Goal: Task Accomplishment & Management: Manage account settings

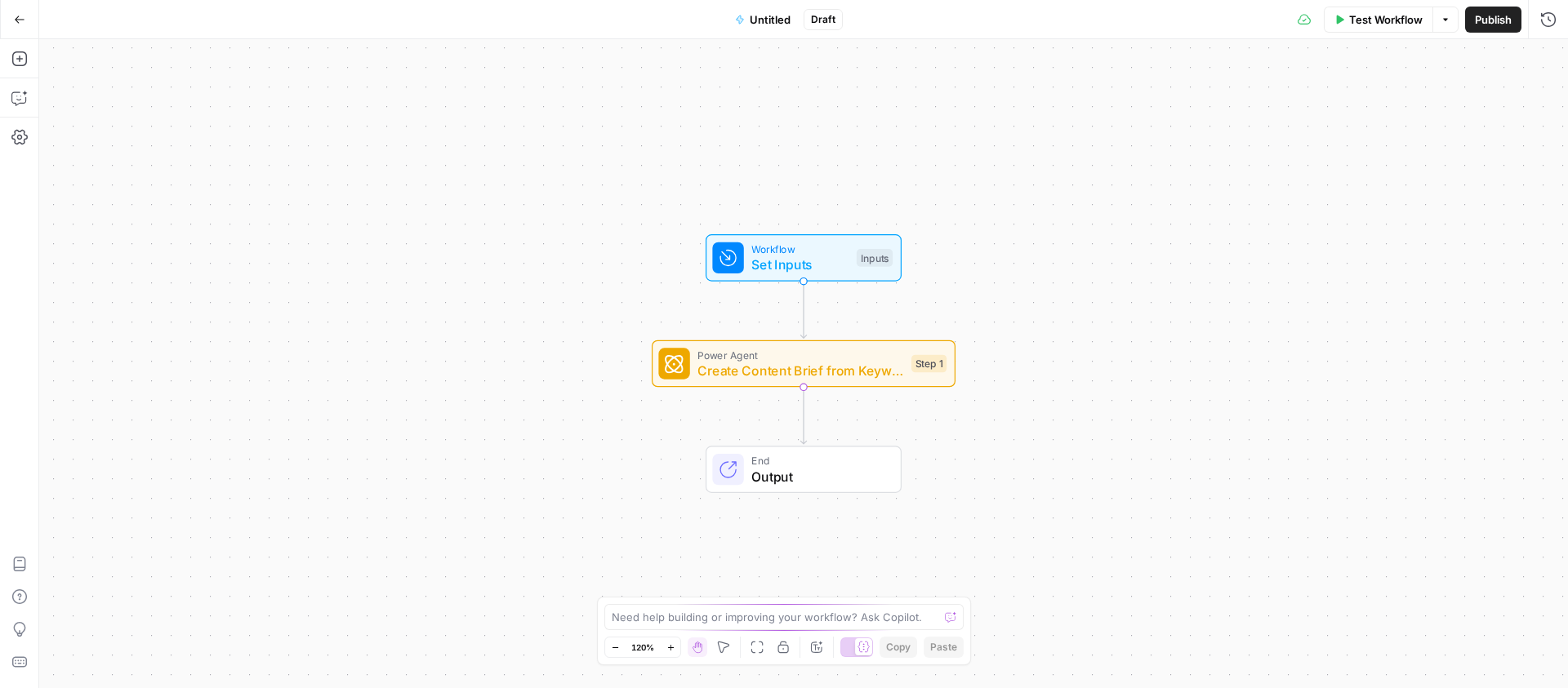
click at [8, 14] on button "Go Back" at bounding box center [19, 19] width 29 height 29
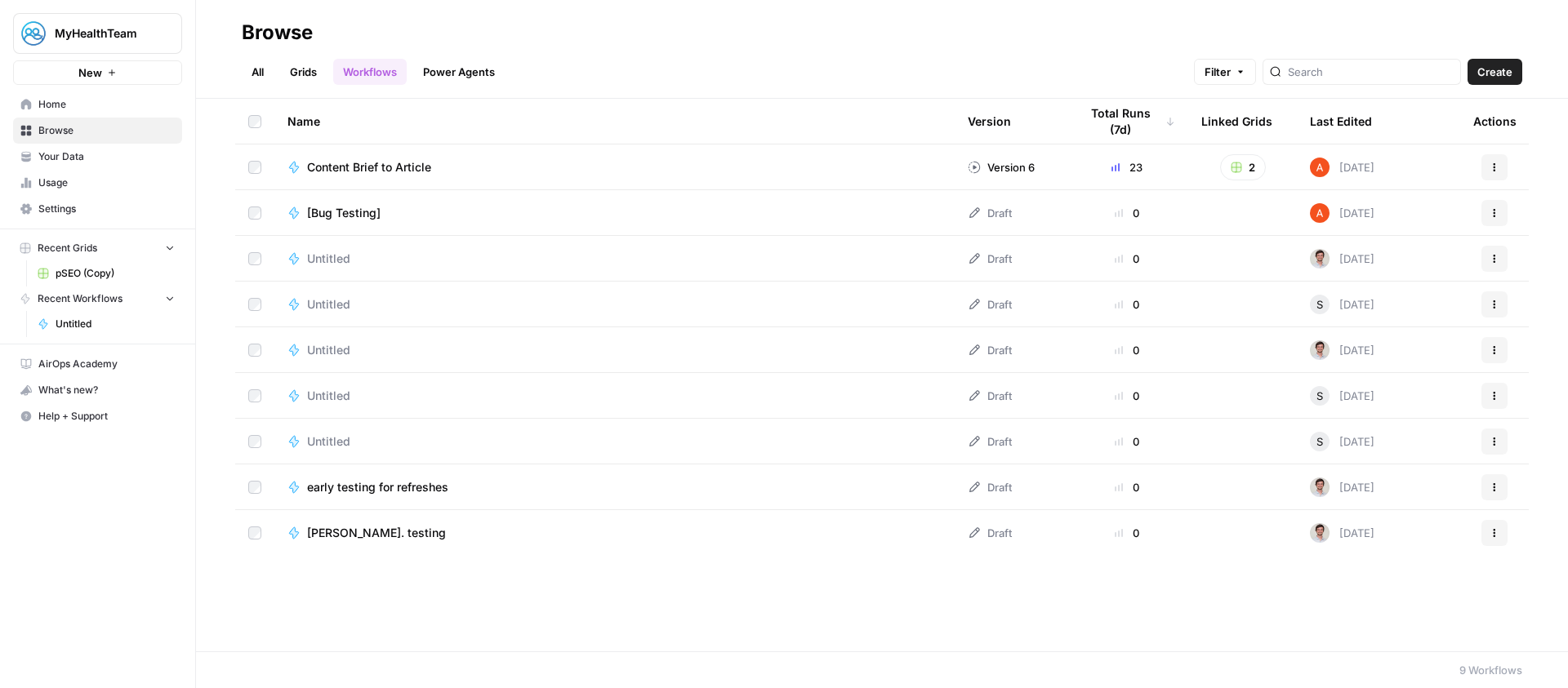
click at [125, 29] on span "MyHealthTeam" at bounding box center [105, 33] width 99 height 16
click at [152, 42] on button "MyHealthTeam" at bounding box center [97, 34] width 169 height 41
click at [154, 40] on div "MyHealthTeam" at bounding box center [116, 33] width 122 height 16
click at [112, 217] on link "Settings" at bounding box center [97, 209] width 169 height 26
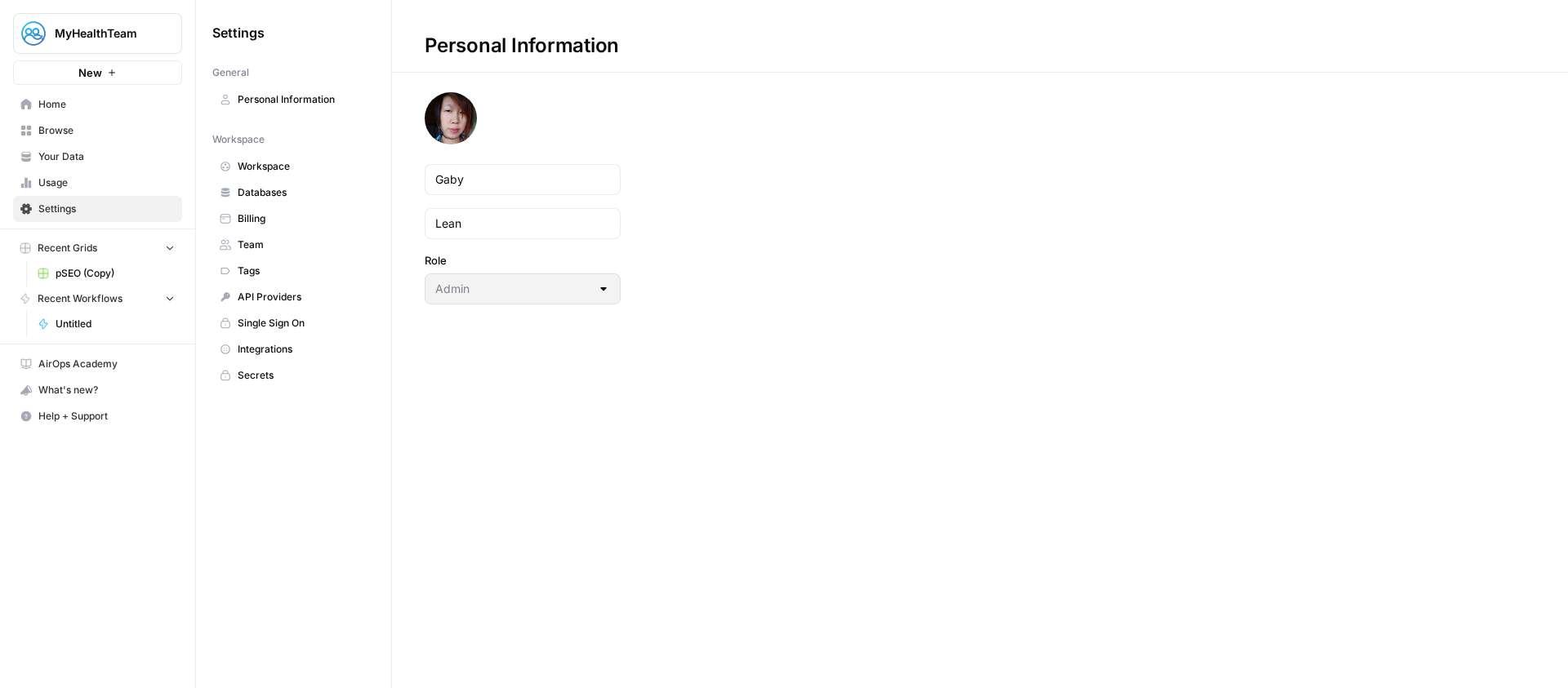
click at [289, 339] on link "Integrations" at bounding box center [294, 350] width 163 height 26
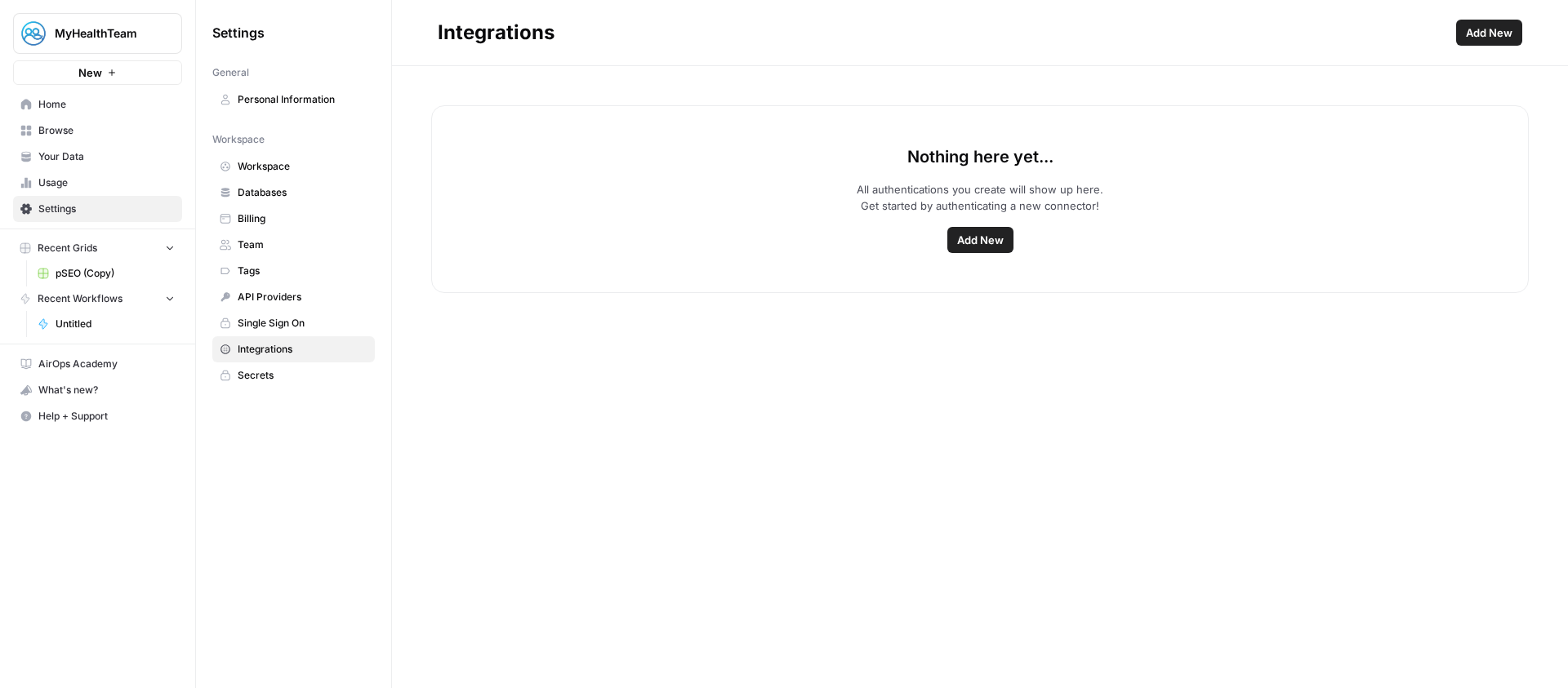
click at [973, 243] on span "Add New" at bounding box center [981, 239] width 47 height 16
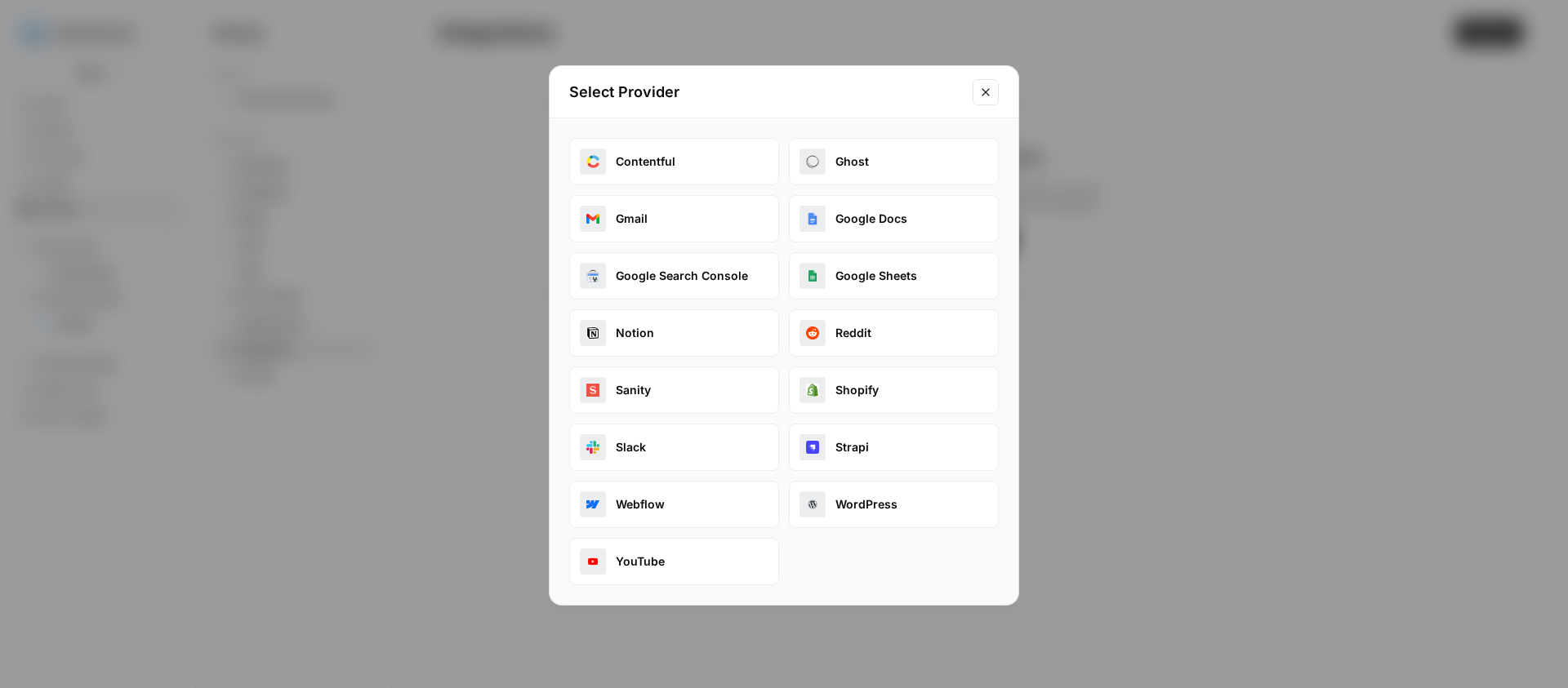
click at [700, 276] on button "Google Search Console" at bounding box center [674, 276] width 210 height 48
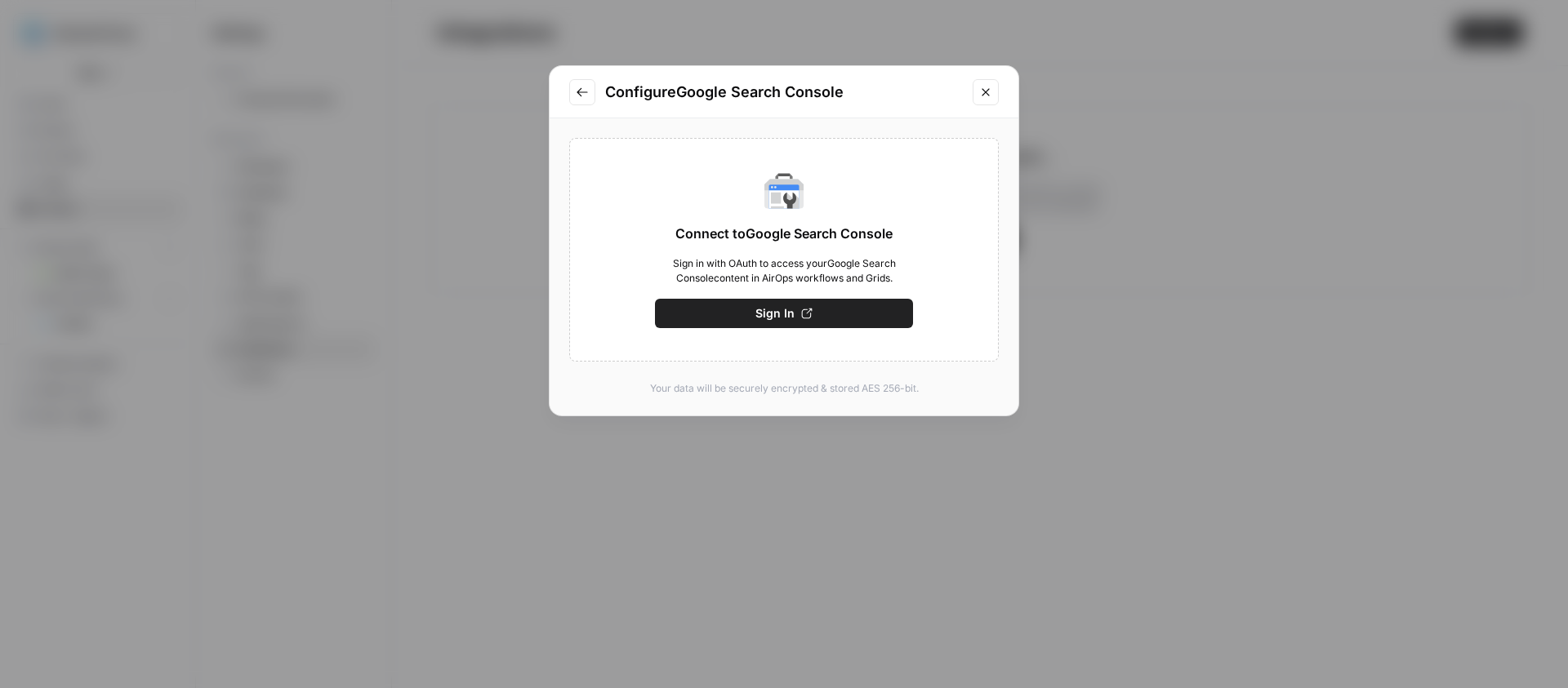
click at [795, 317] on button "Sign In" at bounding box center [784, 313] width 258 height 29
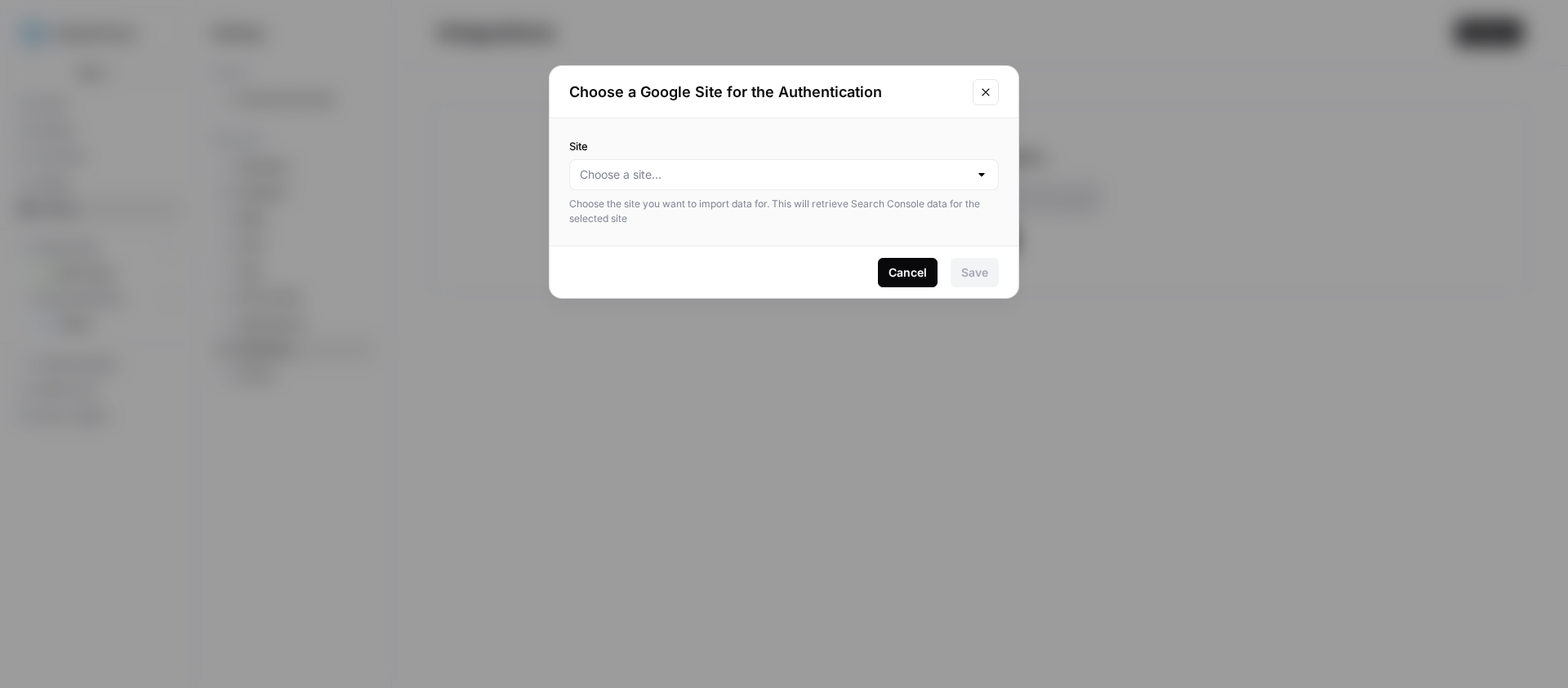
click at [976, 180] on div at bounding box center [982, 174] width 13 height 16
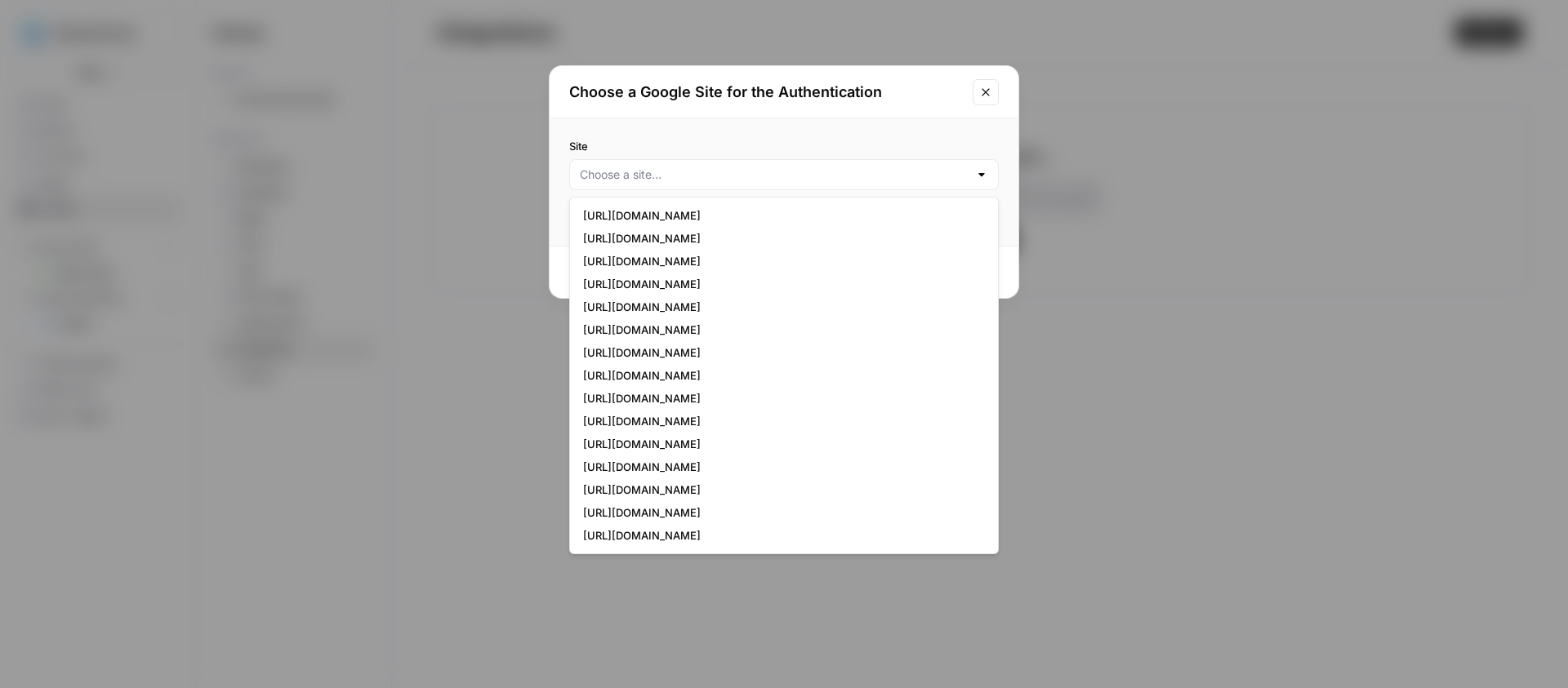
click at [911, 189] on div at bounding box center [784, 174] width 430 height 31
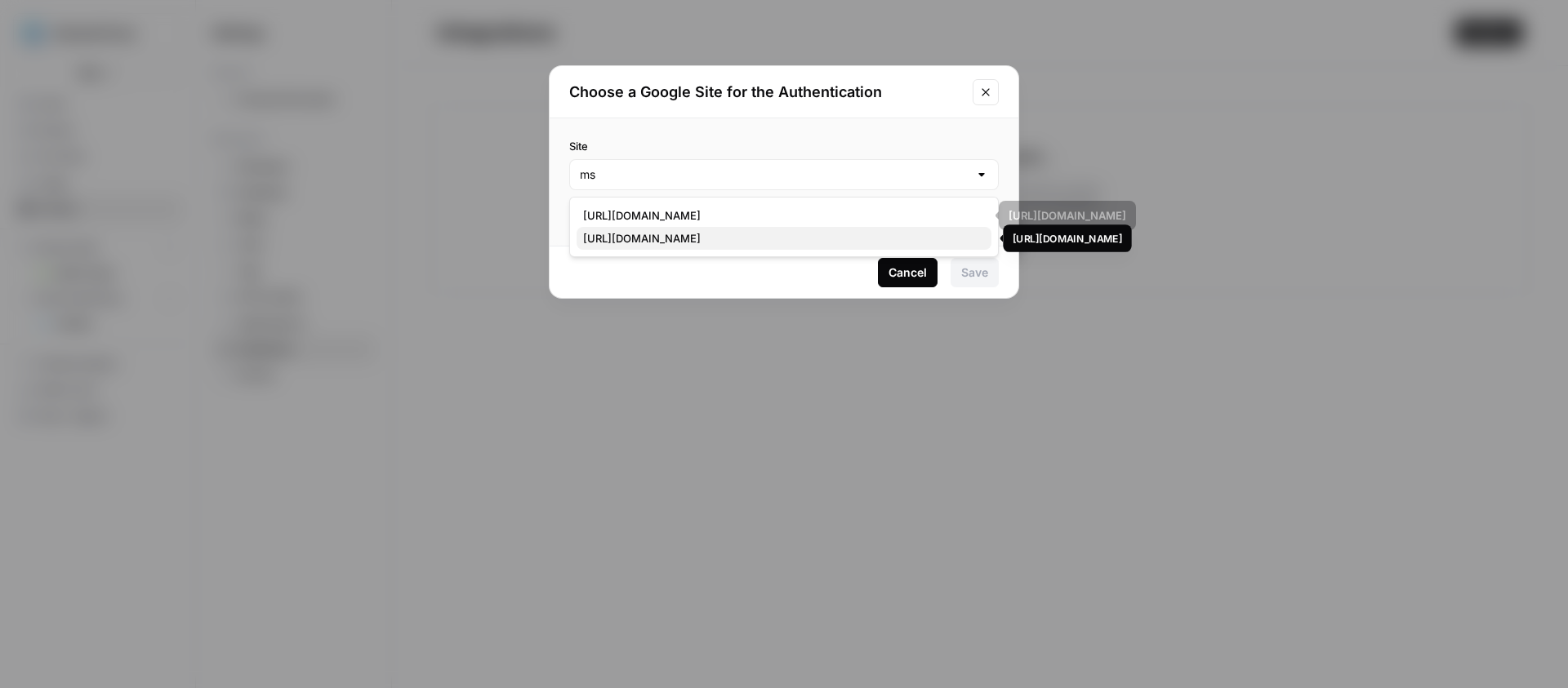
click at [876, 237] on span "[URL][DOMAIN_NAME]" at bounding box center [781, 237] width 396 height 16
type input "[URL][DOMAIN_NAME]"
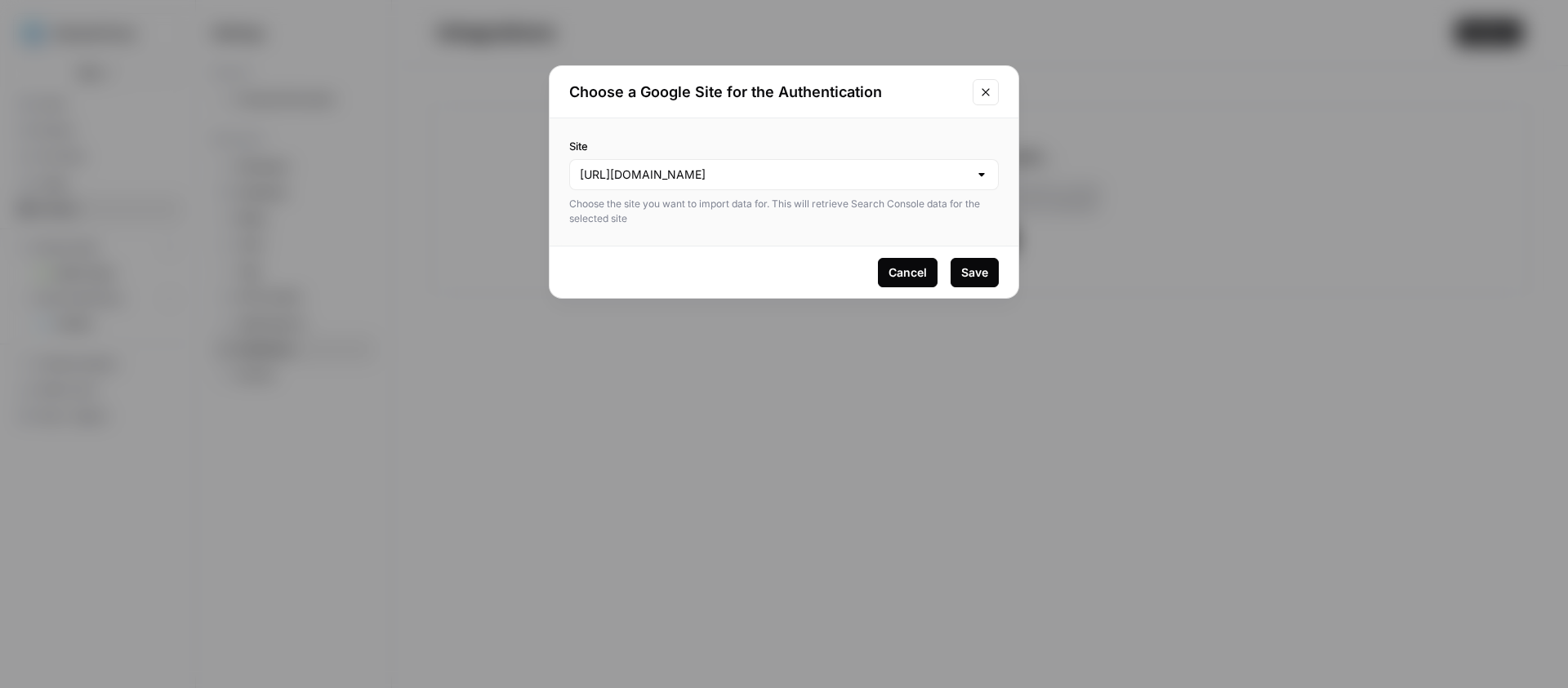
click at [985, 279] on div "Save" at bounding box center [974, 272] width 27 height 16
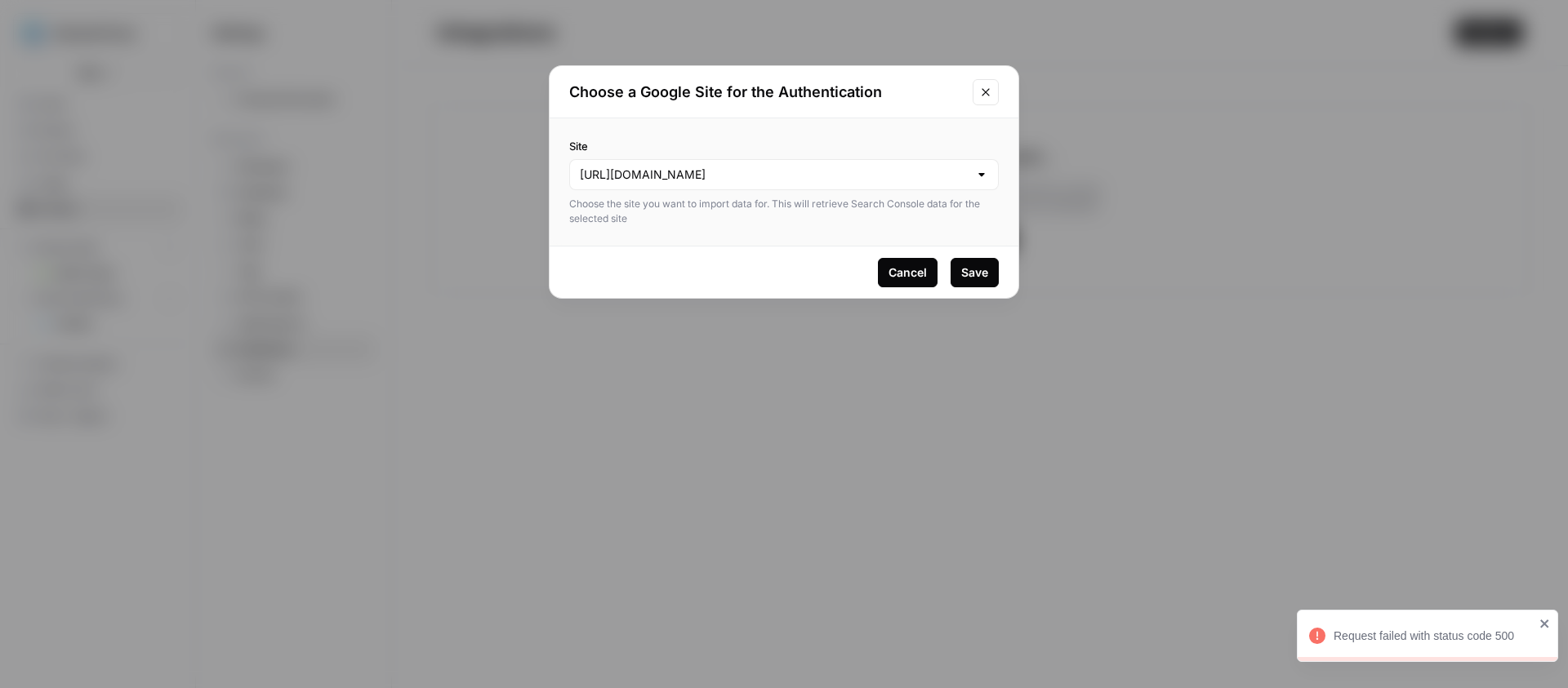
click at [980, 272] on div "Save" at bounding box center [974, 272] width 27 height 16
click at [965, 169] on input "Site" at bounding box center [774, 174] width 389 height 16
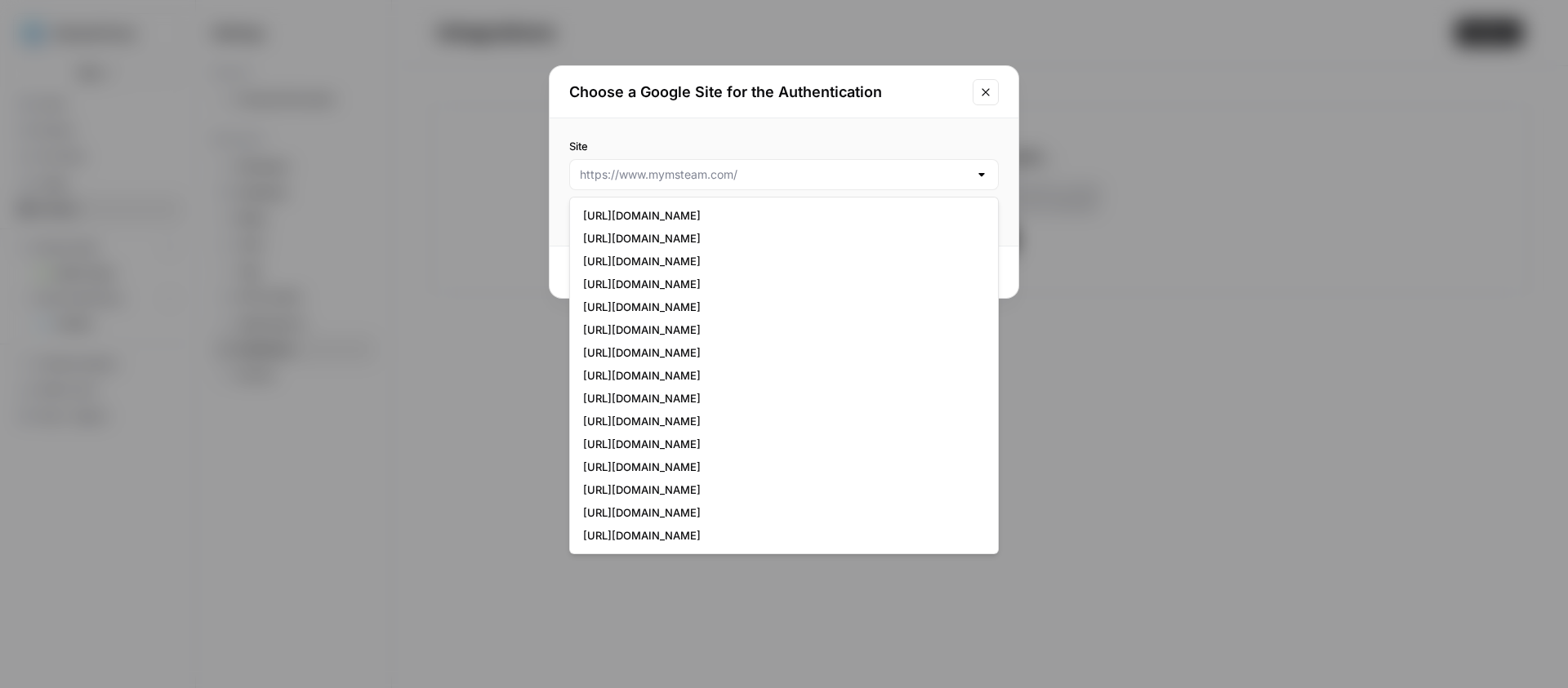
click at [741, 187] on div at bounding box center [784, 174] width 430 height 31
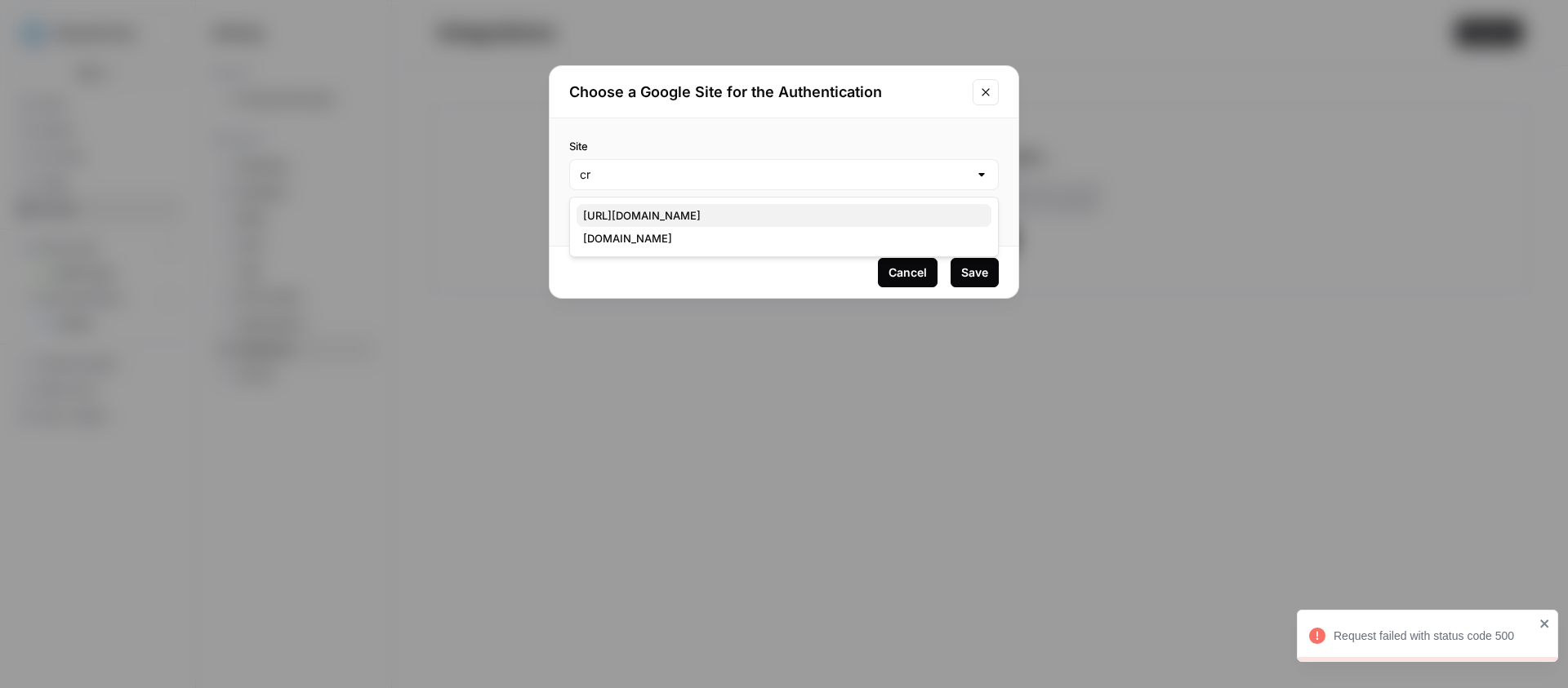
click at [739, 221] on span "[URL][DOMAIN_NAME]" at bounding box center [781, 215] width 396 height 16
type input "[URL][DOMAIN_NAME]"
click at [965, 268] on div "Save" at bounding box center [974, 272] width 27 height 16
drag, startPoint x: 1330, startPoint y: 645, endPoint x: 1525, endPoint y: 639, distance: 195.1
click at [1525, 639] on div "Request failed with status code 500" at bounding box center [1422, 637] width 236 height 26
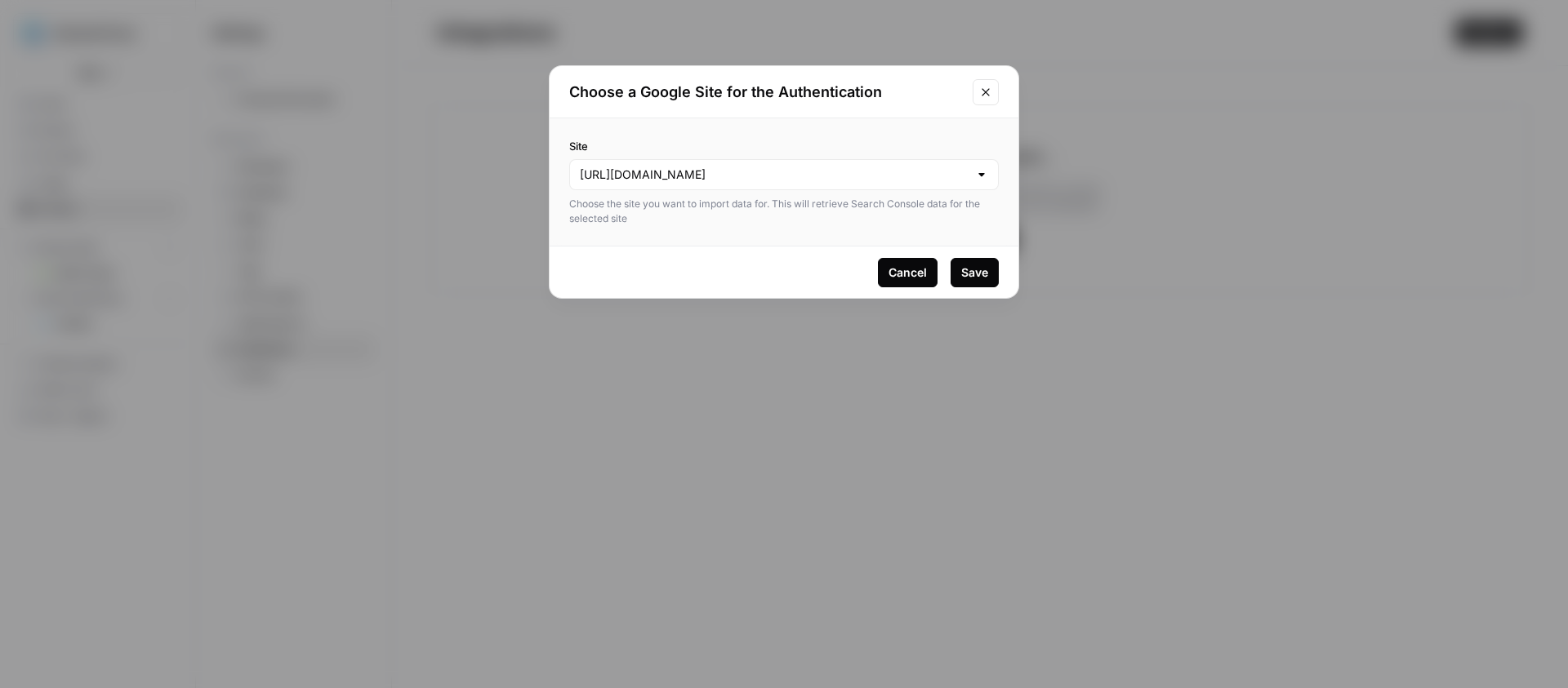
click at [953, 163] on div "[URL][DOMAIN_NAME]" at bounding box center [784, 174] width 430 height 31
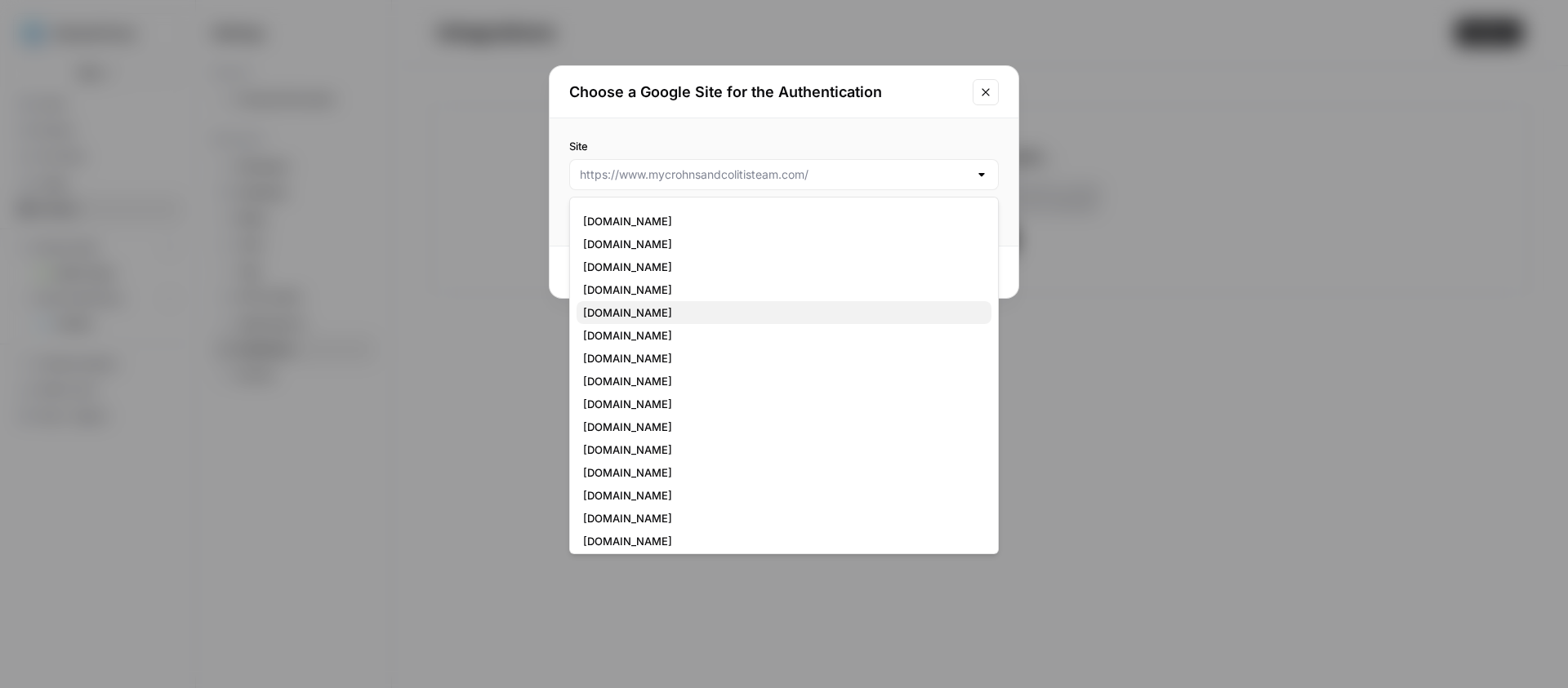
scroll to position [812, 0]
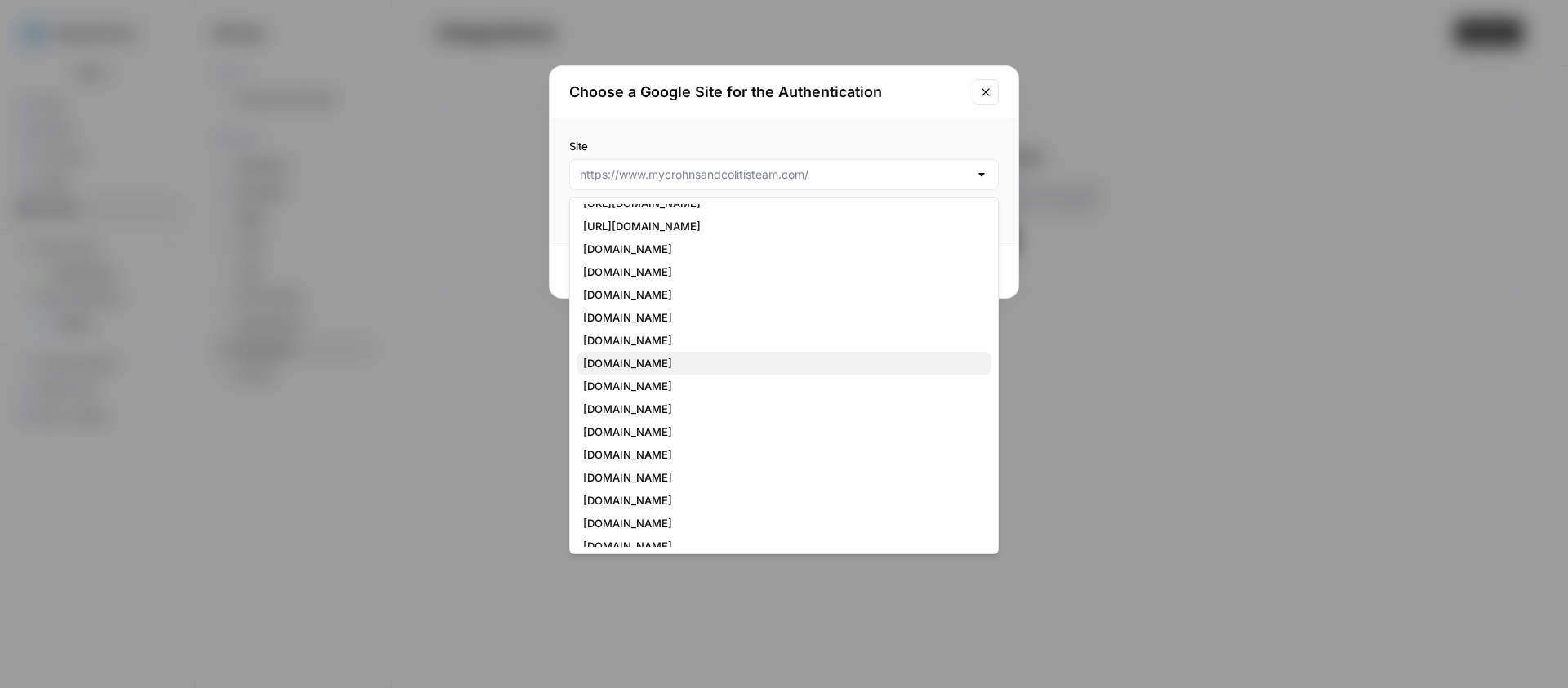
click at [820, 362] on span "[DOMAIN_NAME]" at bounding box center [781, 363] width 396 height 16
type input "[DOMAIN_NAME]"
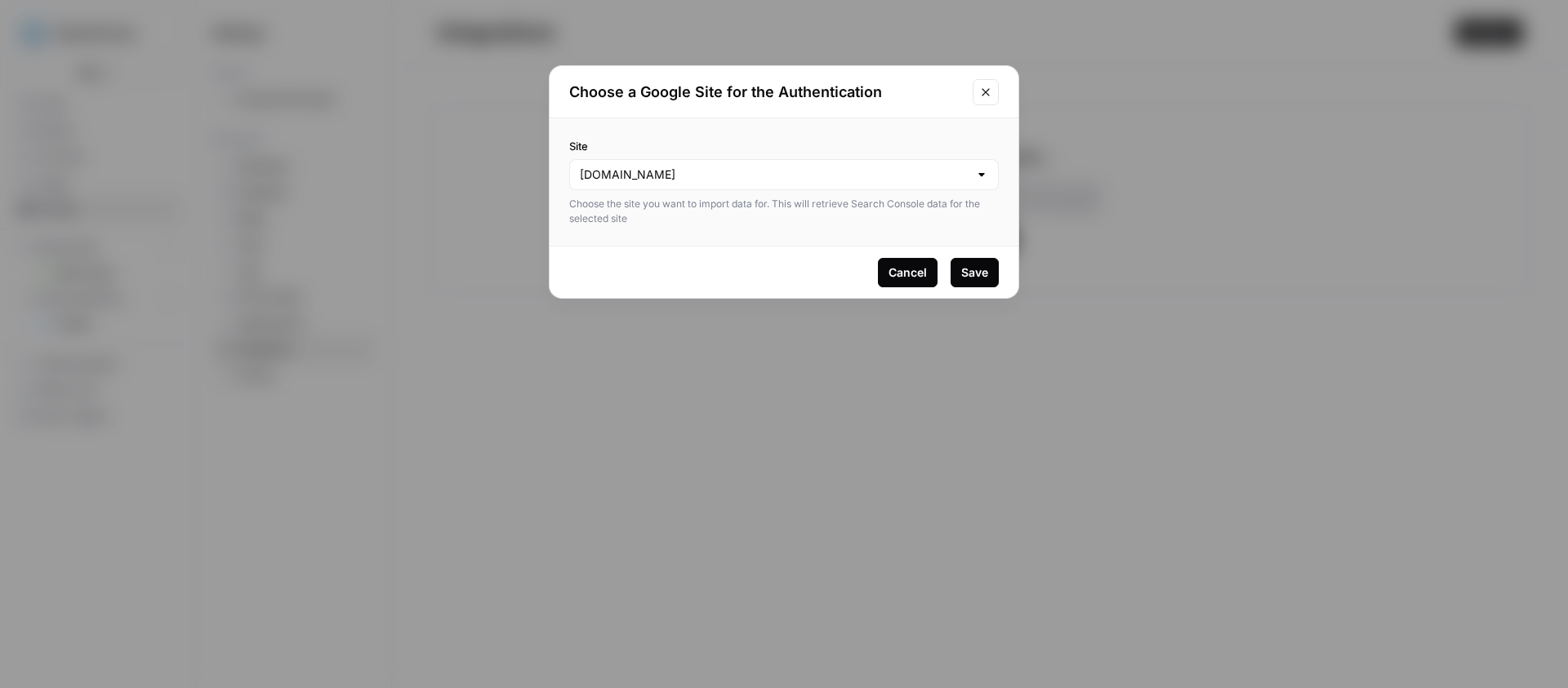
click at [999, 280] on div "Cancel Save" at bounding box center [784, 272] width 468 height 51
click at [996, 279] on button "Save" at bounding box center [975, 272] width 49 height 29
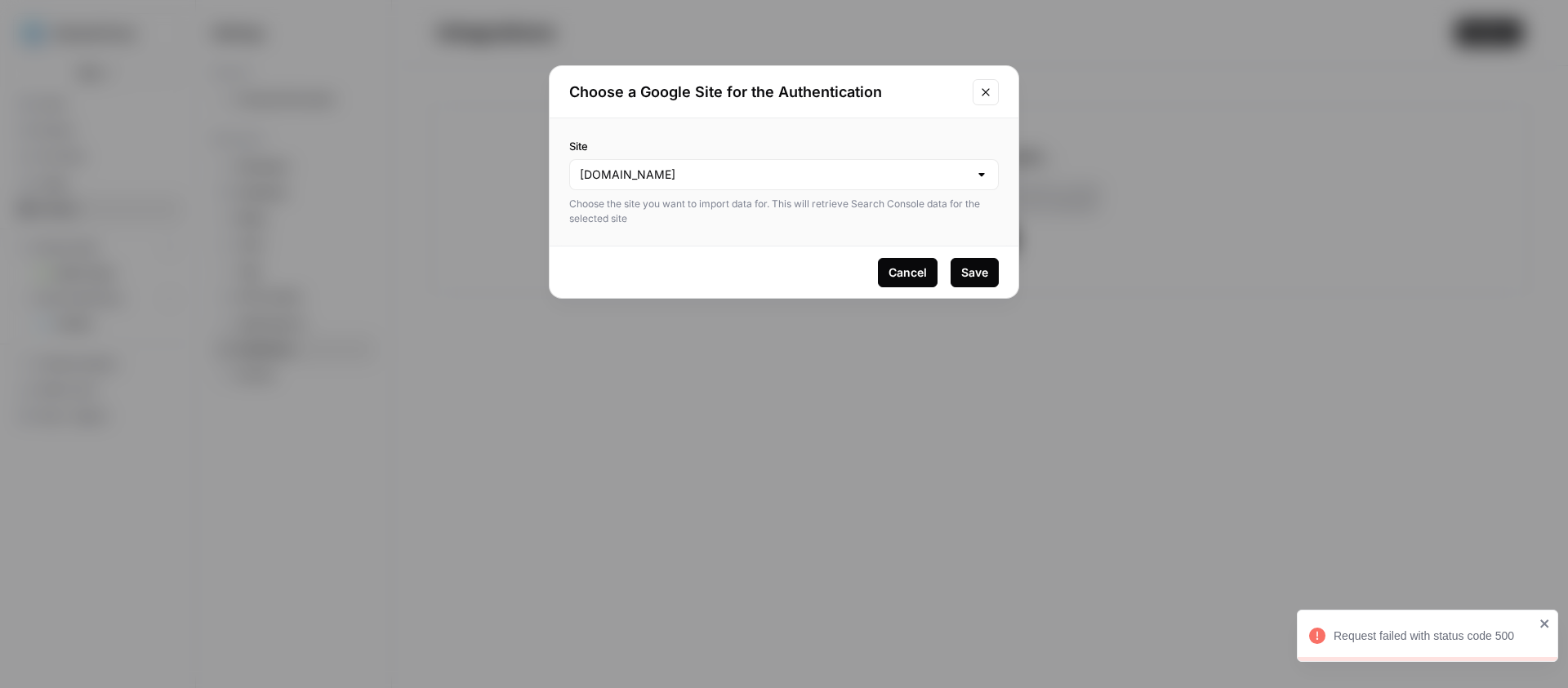
click at [973, 184] on div "[DOMAIN_NAME]" at bounding box center [784, 174] width 430 height 31
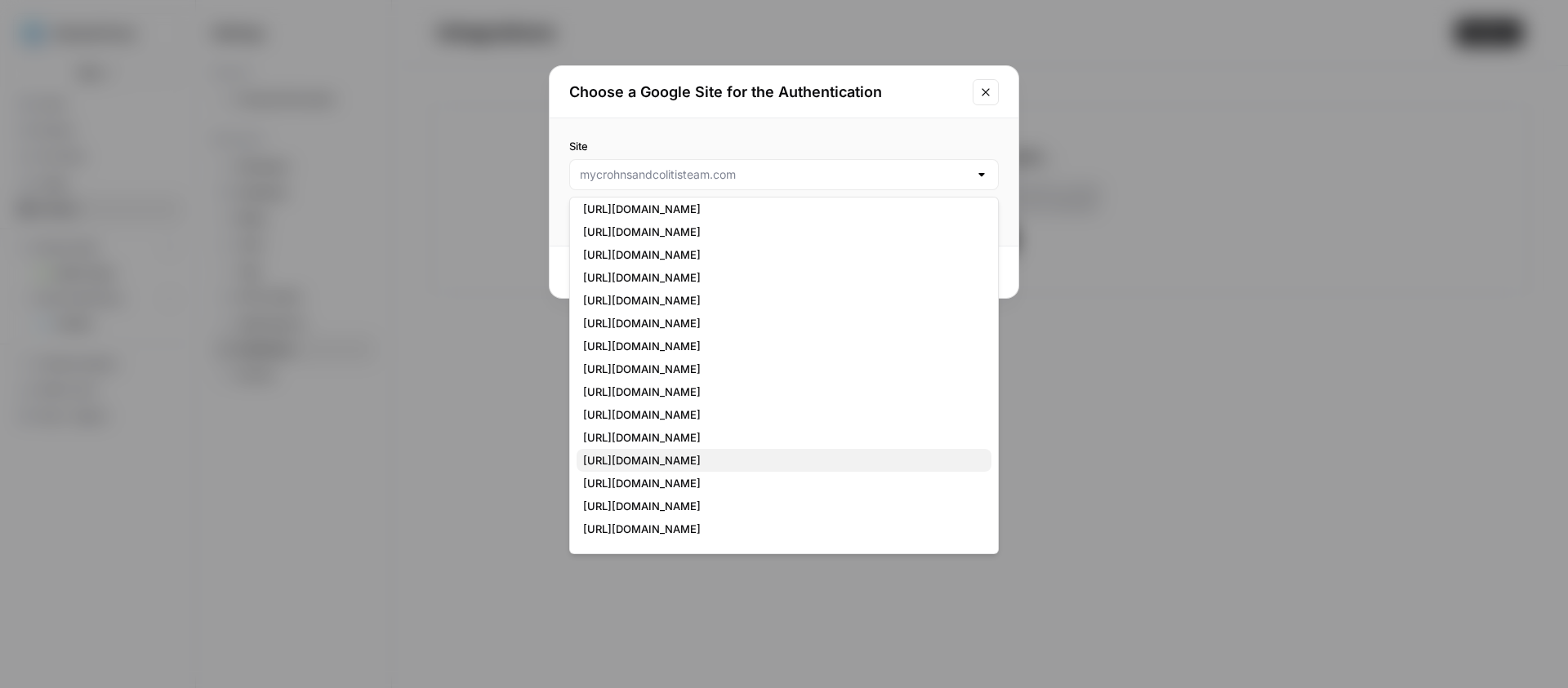
scroll to position [493, 0]
click at [741, 455] on span "[URL][DOMAIN_NAME]" at bounding box center [781, 454] width 396 height 16
type input "[URL][DOMAIN_NAME]"
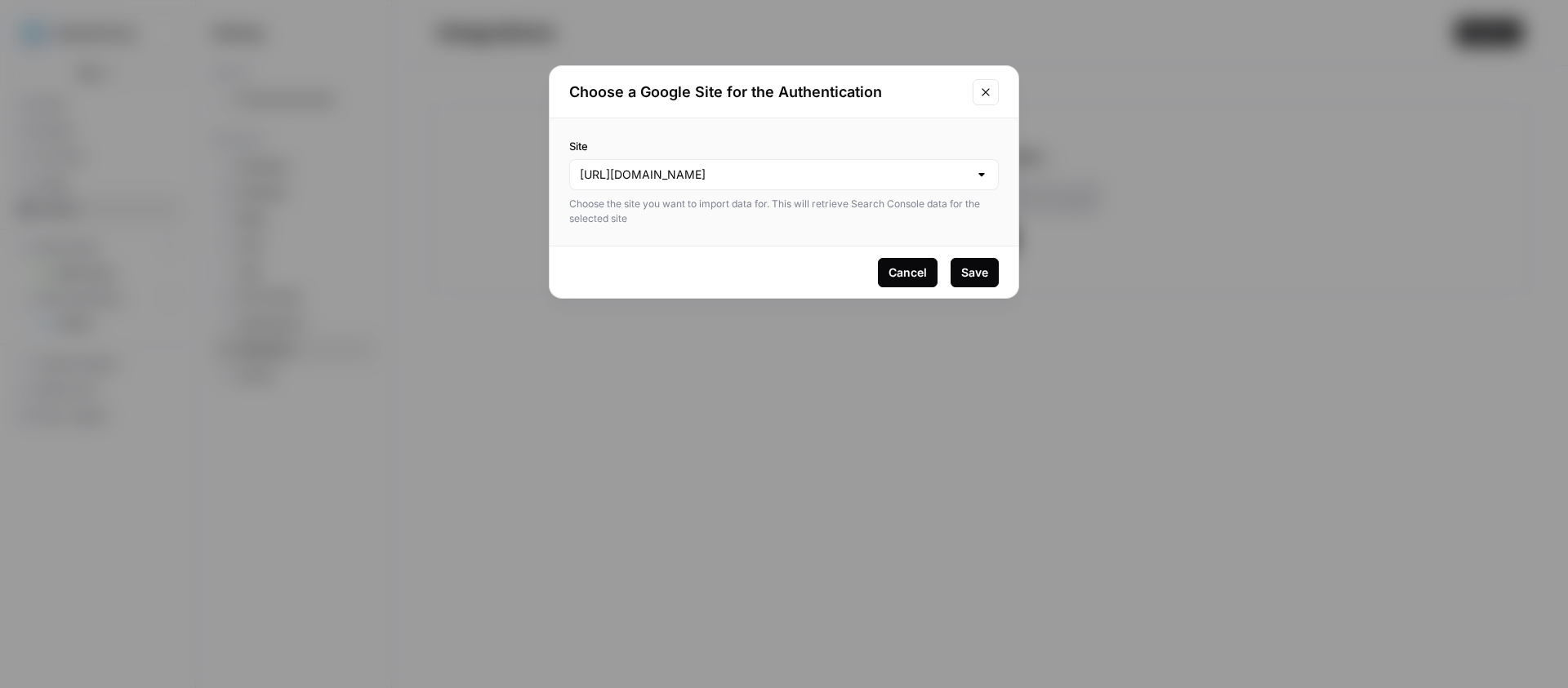
click at [979, 251] on div "Cancel Save" at bounding box center [784, 272] width 468 height 51
drag, startPoint x: 664, startPoint y: 193, endPoint x: 747, endPoint y: 217, distance: 86.4
click at [747, 217] on div "Site [URL][DOMAIN_NAME] Choose the site you want to import data for. This will …" at bounding box center [784, 182] width 430 height 88
drag, startPoint x: 747, startPoint y: 217, endPoint x: 916, endPoint y: 265, distance: 175.7
click at [748, 217] on div "Choose the site you want to import data for. This will retrieve Search Console …" at bounding box center [784, 211] width 430 height 29
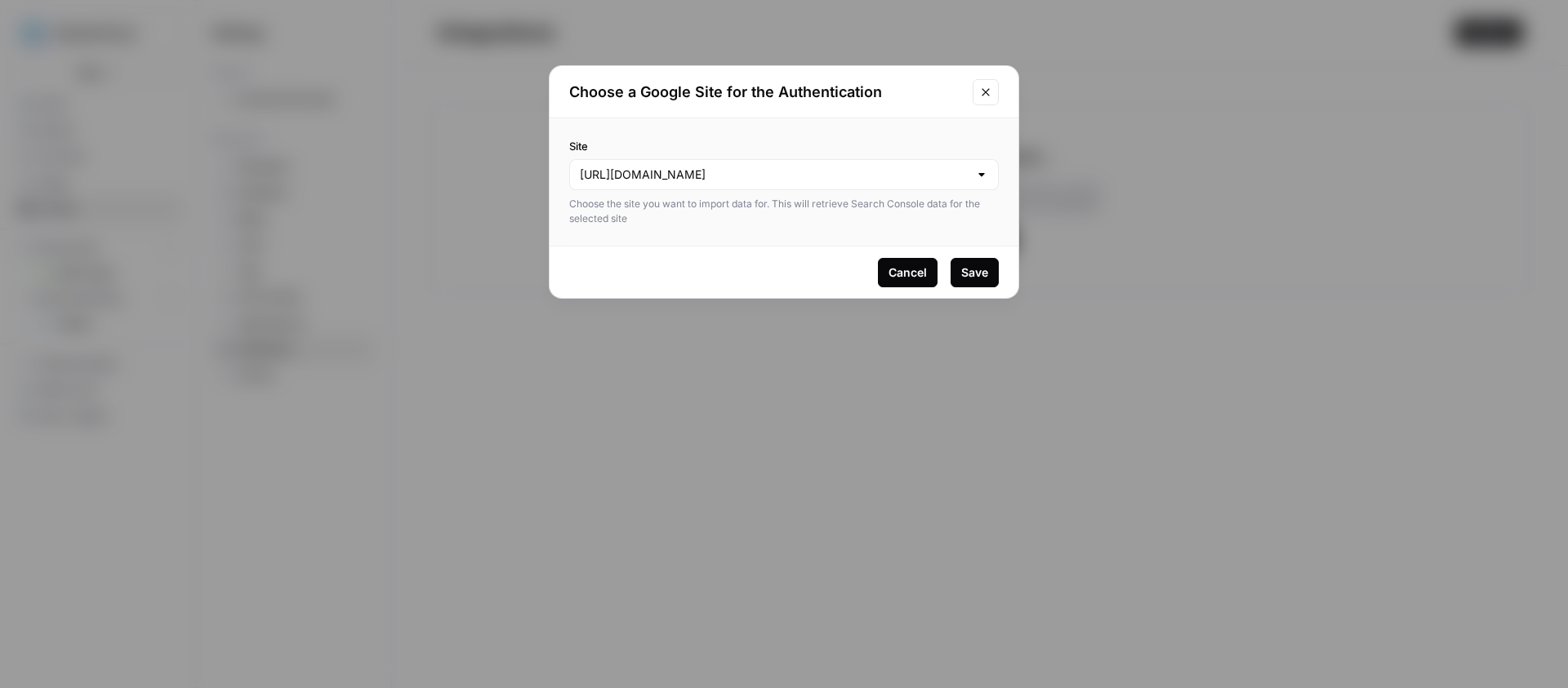
click at [962, 280] on div "Save" at bounding box center [974, 272] width 27 height 16
click at [980, 98] on button "Close modal" at bounding box center [986, 93] width 26 height 26
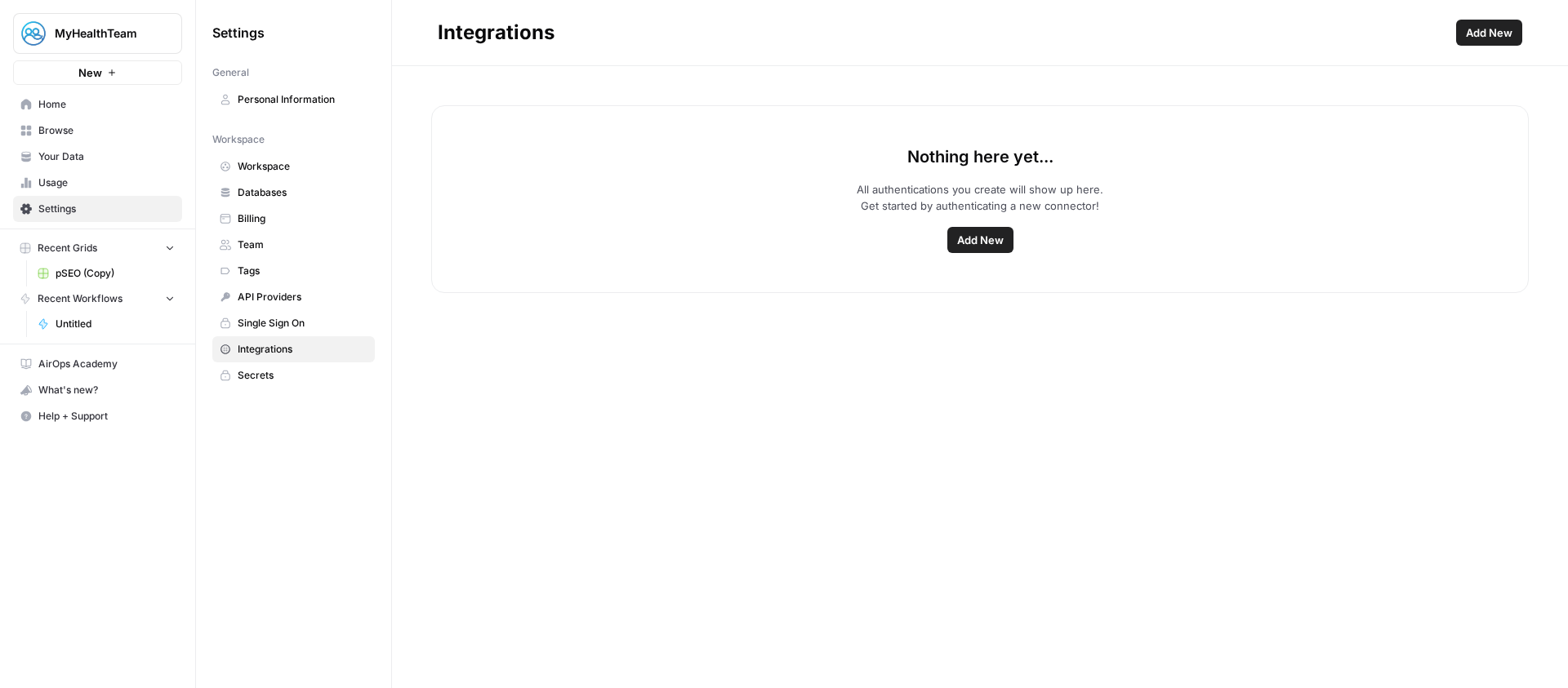
click at [338, 398] on div "Settings General Personal Information Workspace Workspace Databases Billing Tea…" at bounding box center [294, 204] width 195 height 408
click at [959, 236] on span "Add New" at bounding box center [981, 239] width 47 height 16
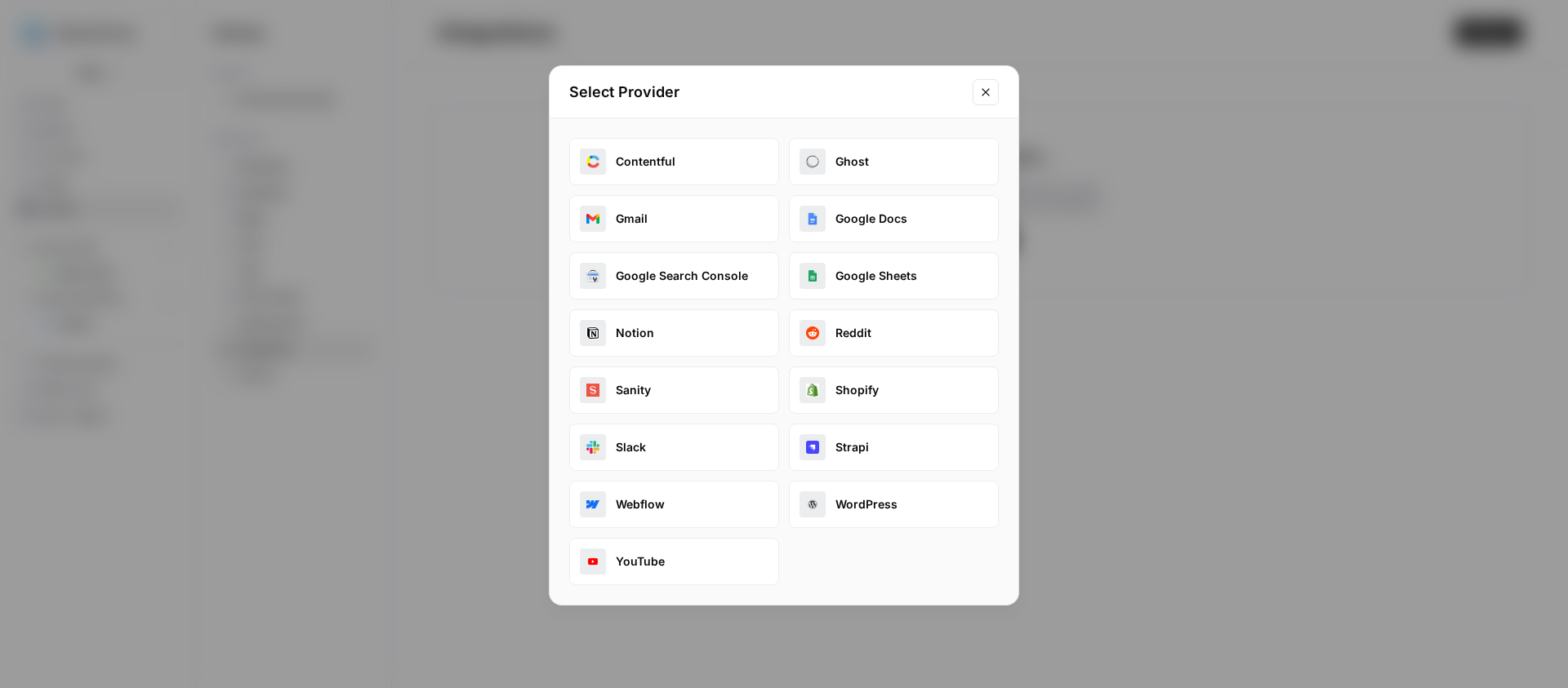
click at [765, 282] on button "Google Search Console" at bounding box center [674, 276] width 210 height 48
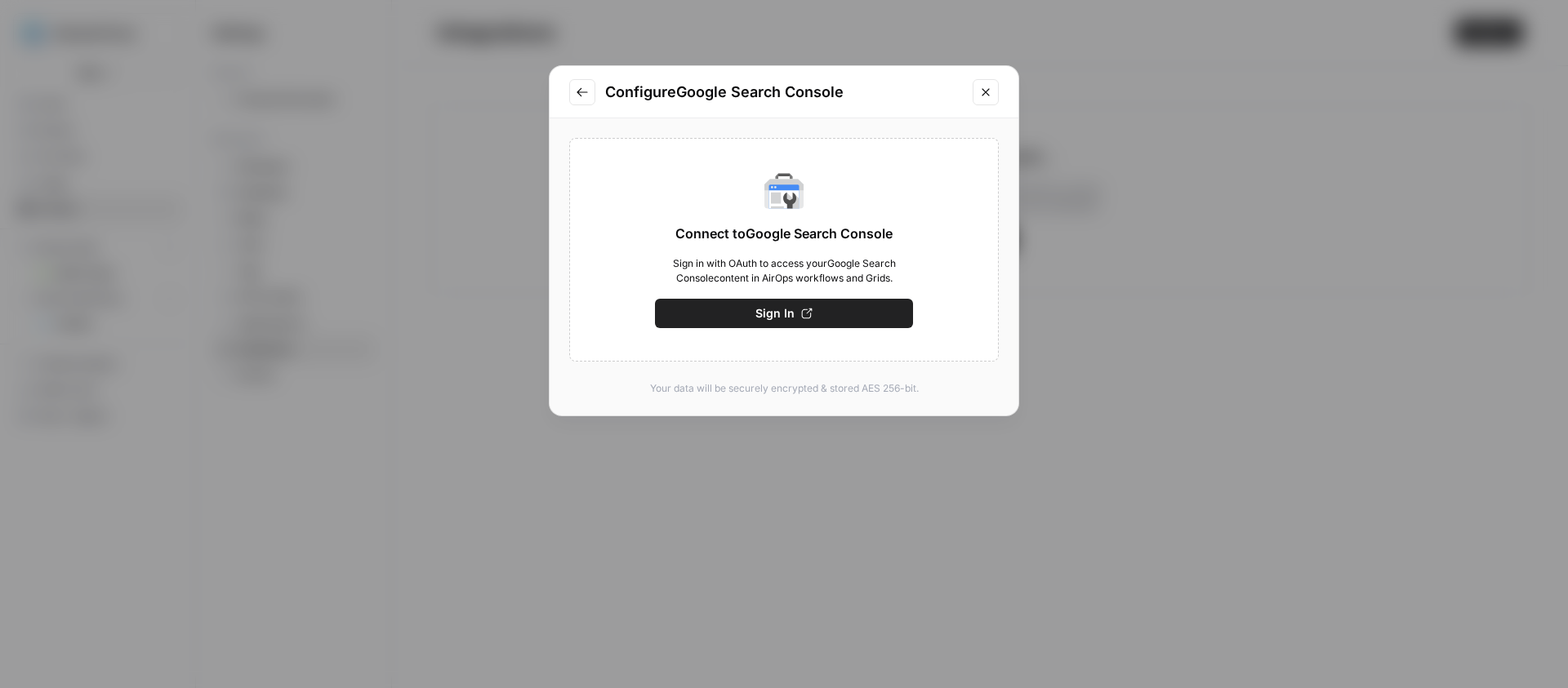
drag, startPoint x: 741, startPoint y: 266, endPoint x: 779, endPoint y: 265, distance: 38.0
click at [779, 265] on span "Sign in with OAuth to access your Google Search Console content in AirOps workf…" at bounding box center [784, 270] width 258 height 29
click at [779, 265] on span "Sign in with OAuth to access your Google Search Console content in AirOps workf…" at bounding box center [784, 270] width 258 height 29
click at [715, 265] on span "Sign in with OAuth to access your Google Search Console content in AirOps workf…" at bounding box center [784, 270] width 258 height 29
drag, startPoint x: 716, startPoint y: 265, endPoint x: 830, endPoint y: 268, distance: 114.0
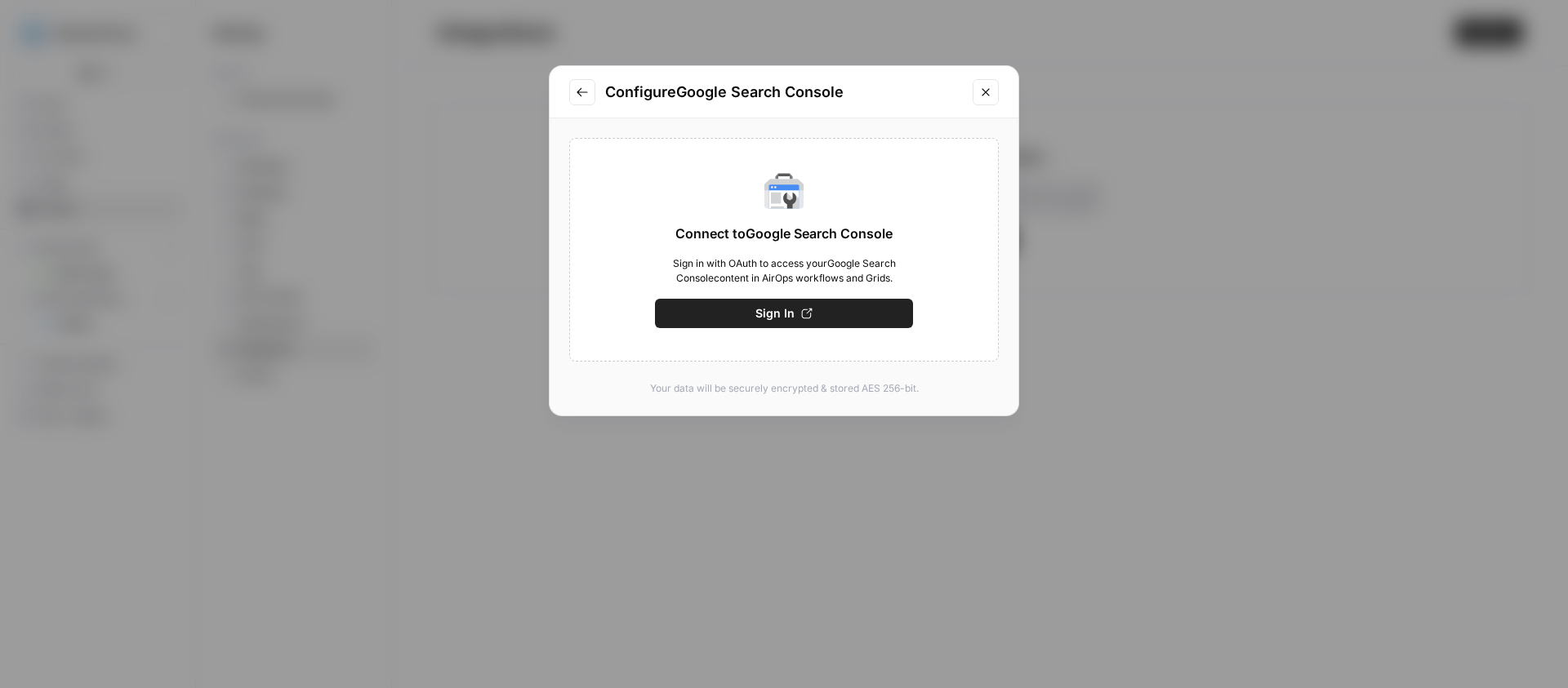
click at [830, 268] on span "Sign in with OAuth to access your Google Search Console content in AirOps workf…" at bounding box center [784, 270] width 258 height 29
click at [831, 268] on span "Sign in with OAuth to access your Google Search Console content in AirOps workf…" at bounding box center [784, 270] width 258 height 29
click at [875, 251] on div "Connect to Google Search Console Sign in with OAuth to access your Google Searc…" at bounding box center [784, 250] width 430 height 223
click at [885, 303] on button "Sign In" at bounding box center [784, 313] width 258 height 29
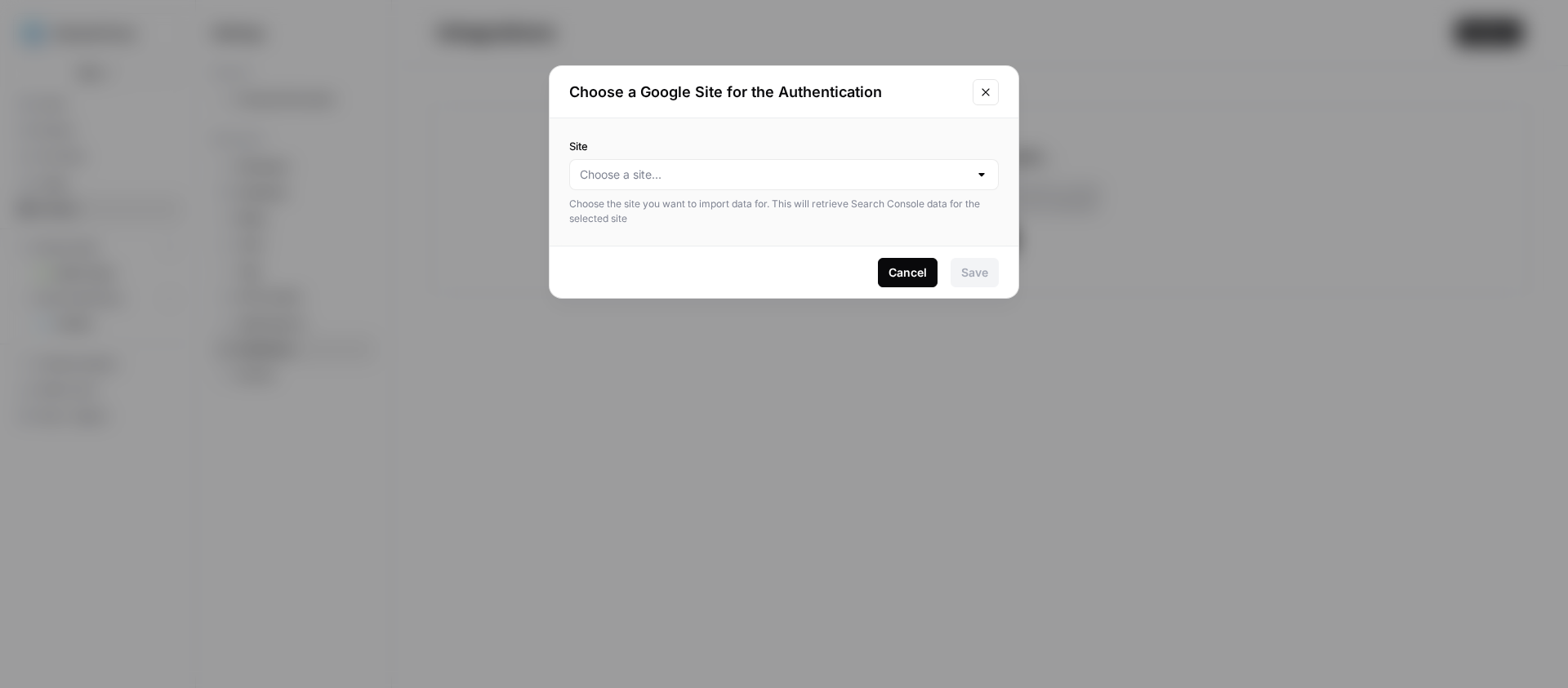
click at [969, 169] on div at bounding box center [784, 174] width 430 height 31
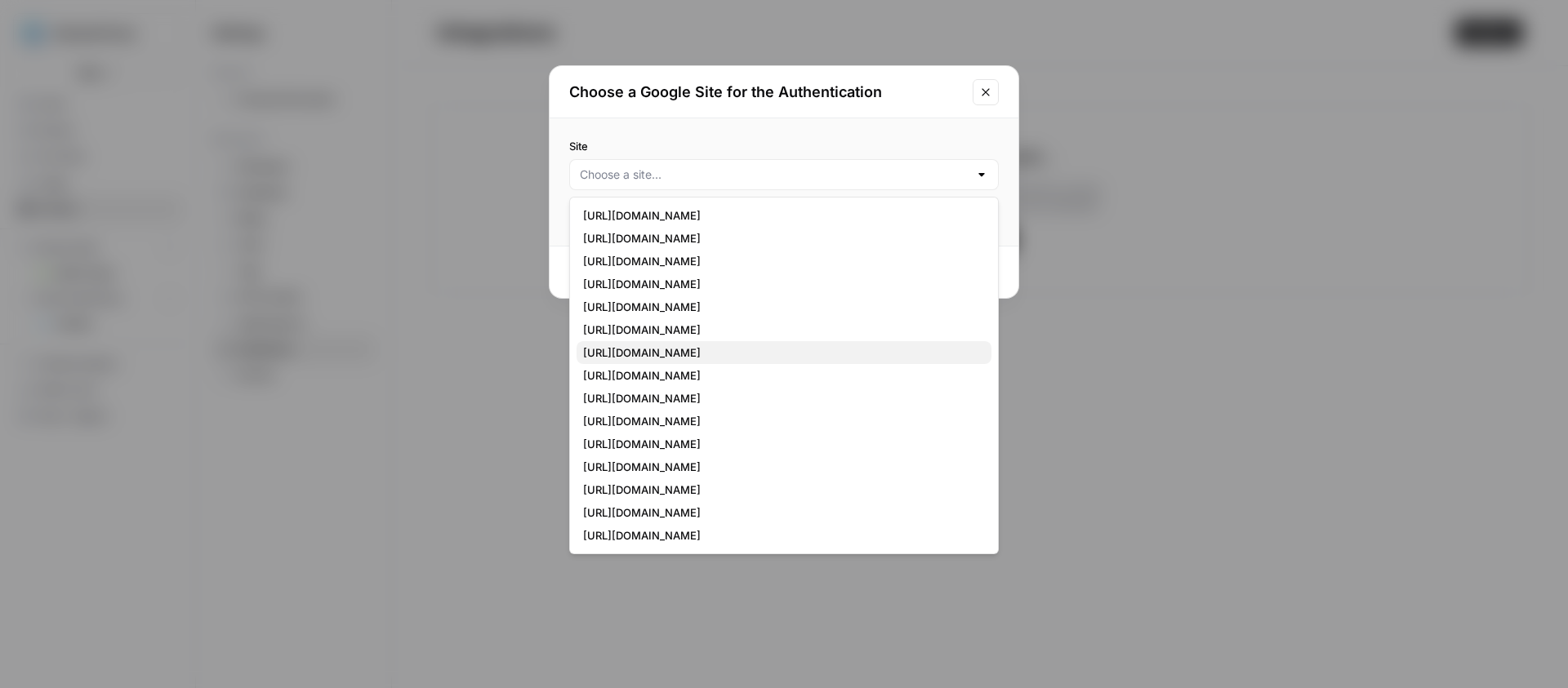
click at [797, 350] on span "[URL][DOMAIN_NAME]" at bounding box center [781, 352] width 396 height 16
type input "[URL][DOMAIN_NAME]"
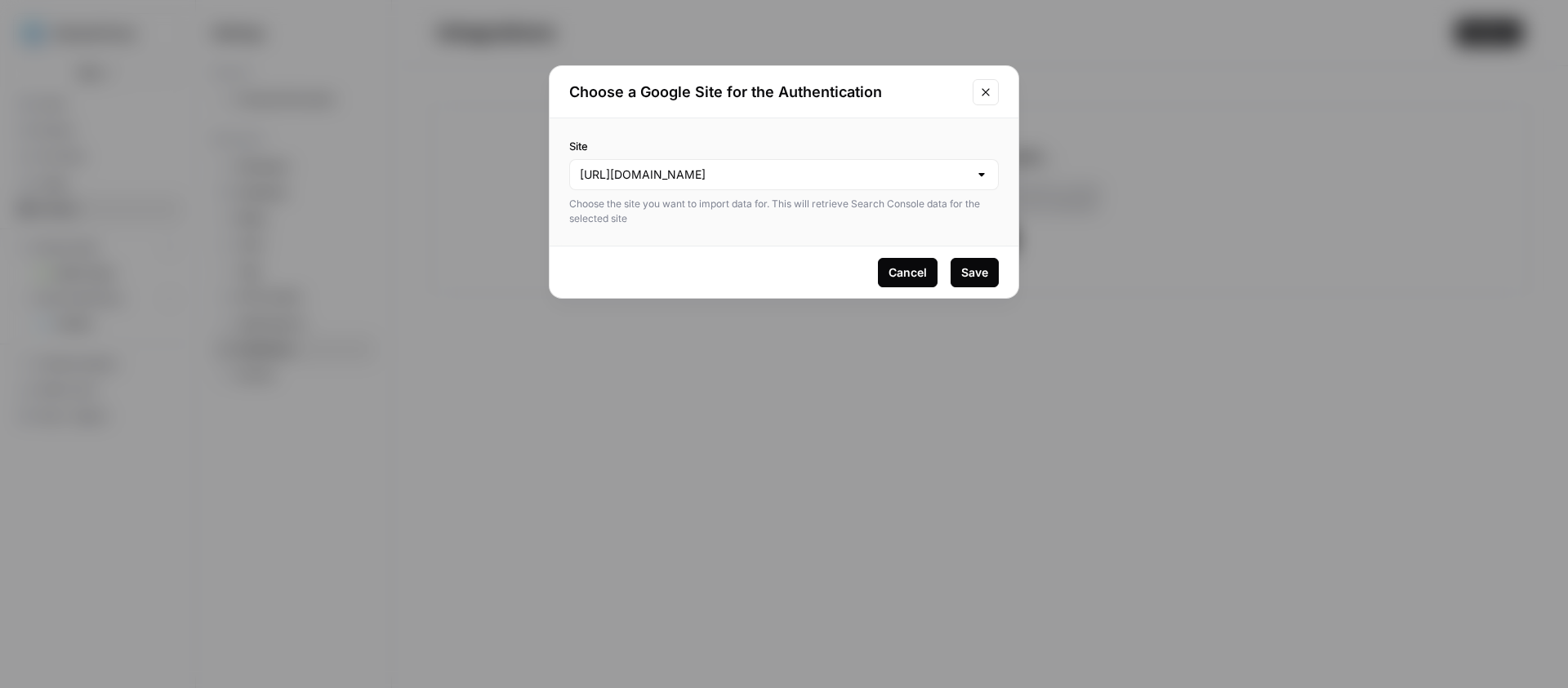
click at [980, 266] on div "Save" at bounding box center [974, 272] width 27 height 16
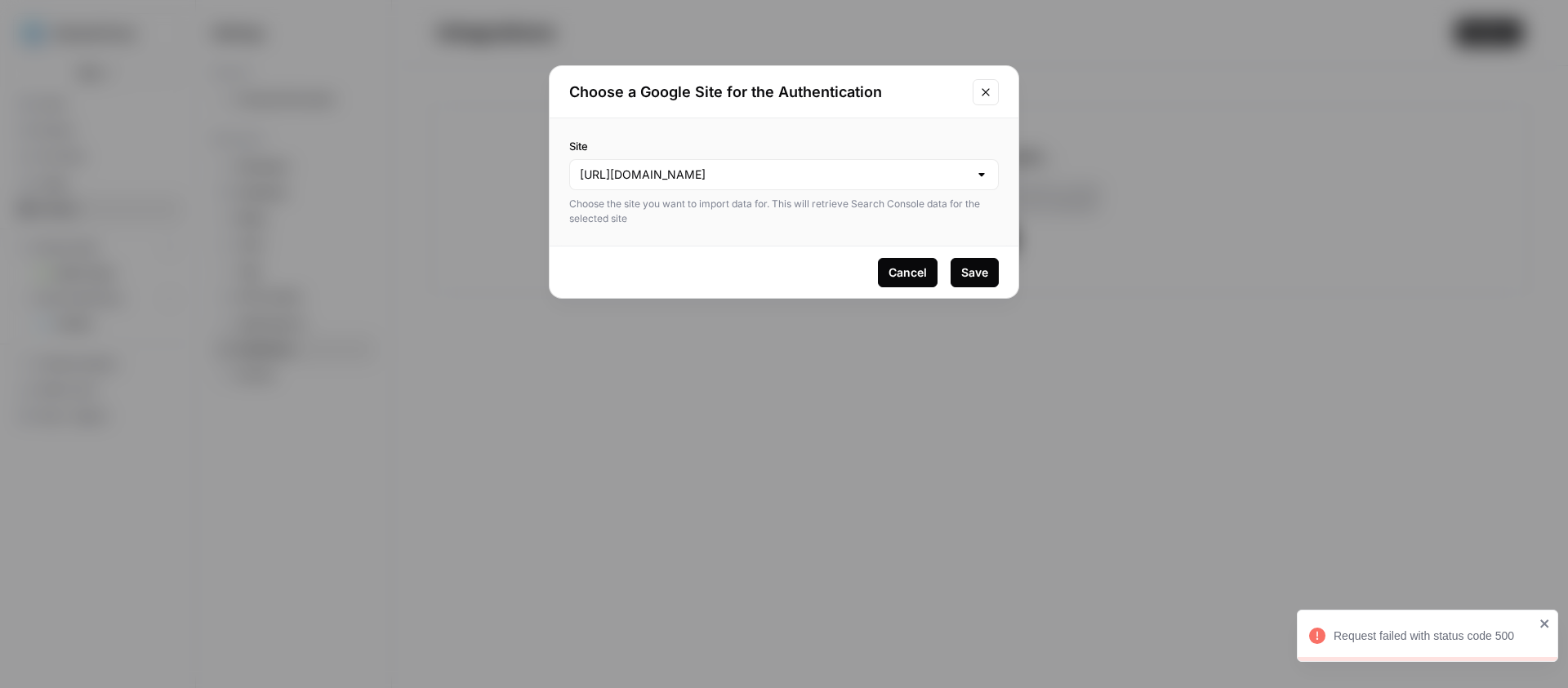
click at [1153, 418] on div "Choose a Google Site for the Authentication Site https://www.mycrohnsandcolitis…" at bounding box center [784, 344] width 1568 height 688
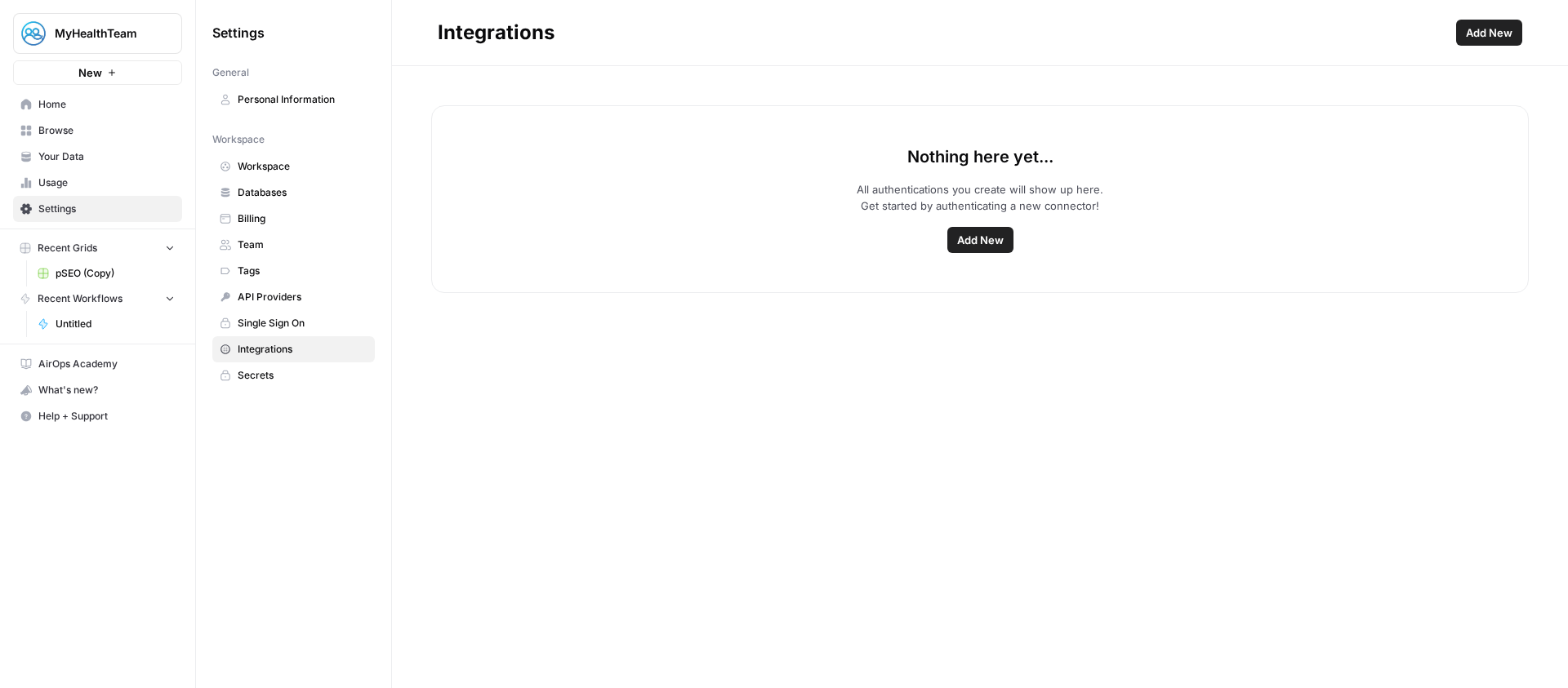
click at [666, 360] on div "Nothing here yet... All authentications you create will show up here. Get start…" at bounding box center [980, 378] width 1176 height 623
